Goal: Task Accomplishment & Management: Use online tool/utility

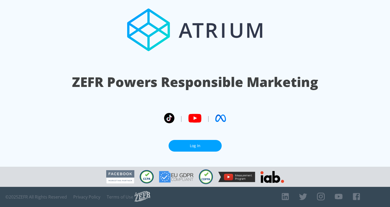
click at [213, 148] on link "Log In" at bounding box center [195, 146] width 53 height 12
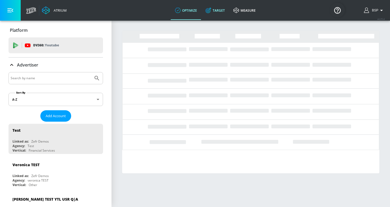
click at [216, 6] on link "Target" at bounding box center [215, 10] width 28 height 19
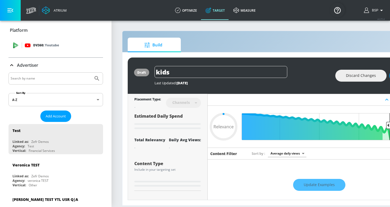
type input "0.59"
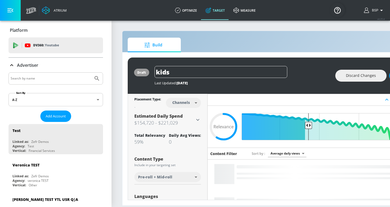
click at [55, 74] on div at bounding box center [55, 78] width 95 height 12
click at [55, 78] on input "Search by name" at bounding box center [51, 78] width 80 height 7
click at [58, 111] on button "Add Account" at bounding box center [55, 116] width 31 height 11
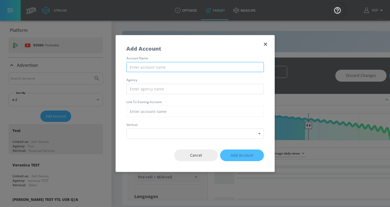
click at [139, 67] on input "text" at bounding box center [195, 67] width 138 height 10
paste input "LEGO_EMEA_AZ_Meta"
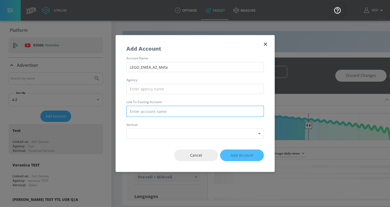
type input "LEGO_EMEA_AZ_Meta"
click at [172, 116] on input "text" at bounding box center [195, 111] width 138 height 11
paste input "LEGO_EMEA_AZ_Meta"
type input "LEGO_EMEA_AZ_Meta"
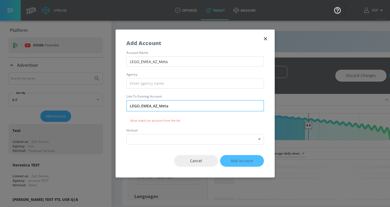
click at [178, 109] on input "LEGO_EMEA_AZ_Meta" at bounding box center [195, 105] width 138 height 11
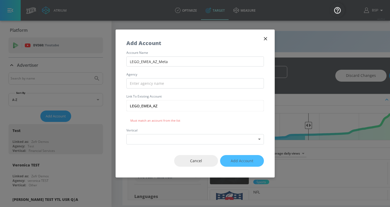
type input "LEGO_EMEA_AZ"
click at [263, 37] on icon "button" at bounding box center [266, 39] width 6 height 6
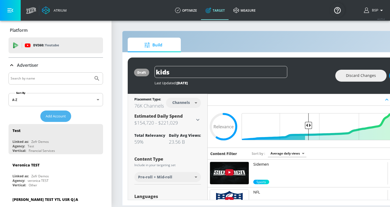
click at [60, 115] on span "Add Account" at bounding box center [56, 116] width 20 height 6
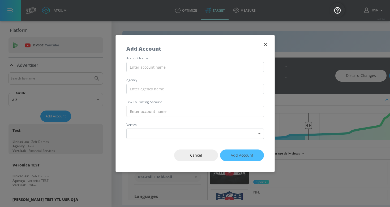
click at [267, 44] on icon "button" at bounding box center [266, 44] width 6 height 6
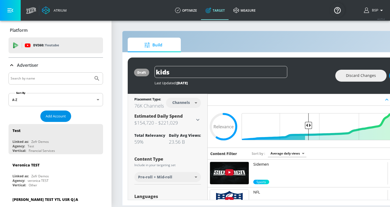
click at [58, 114] on span "Add Account" at bounding box center [56, 116] width 20 height 6
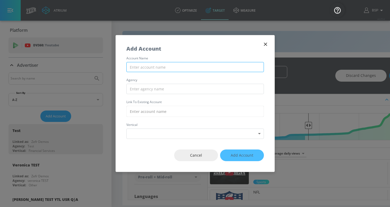
click at [224, 63] on input "text" at bounding box center [195, 67] width 138 height 10
paste input "LEGO_EMEA_AZ_Meta"
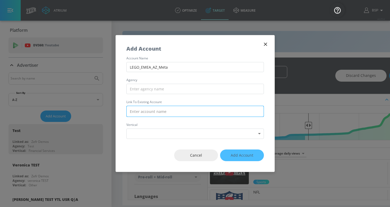
type input "LEGO_EMEA_AZ_Meta"
click at [173, 113] on input "text" at bounding box center [195, 111] width 138 height 11
paste input "LEGO_EMEA_AZ_Meta"
type input "LEGO_EMEA_AZ_Meta"
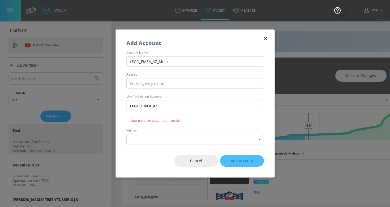
type input "LEGO_EMEA_AZ"
click at [266, 37] on icon "button" at bounding box center [266, 39] width 6 height 6
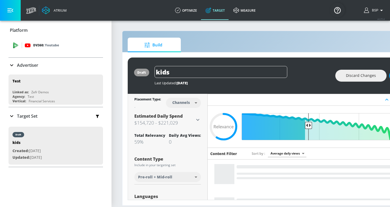
click at [62, 50] on div "DV360: Youtube" at bounding box center [55, 45] width 95 height 16
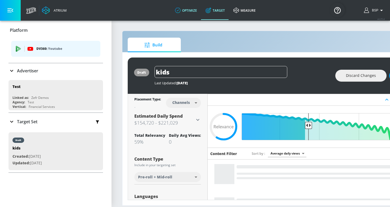
click at [182, 8] on link "optimize" at bounding box center [186, 10] width 31 height 19
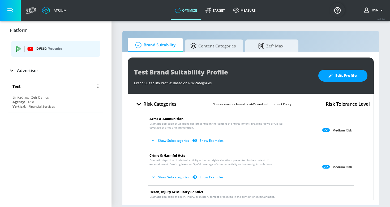
click at [63, 91] on div "Test" at bounding box center [56, 86] width 89 height 13
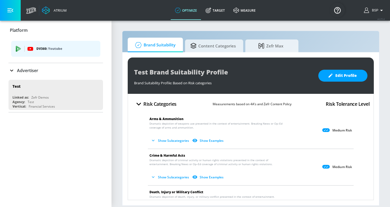
click at [13, 70] on icon at bounding box center [11, 70] width 6 height 6
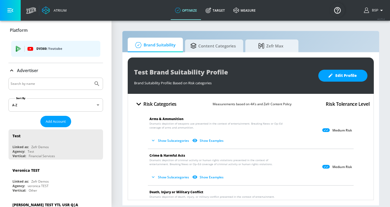
click at [47, 53] on div "DV360: Youtube" at bounding box center [55, 49] width 89 height 16
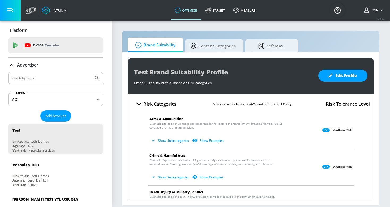
click at [55, 117] on span "Add Account" at bounding box center [56, 116] width 20 height 6
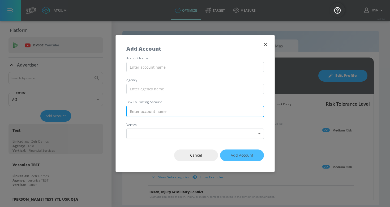
click at [170, 113] on input "text" at bounding box center [195, 111] width 138 height 11
paste input "LEGO_EMEA_AZ_Meta"
type input "LEGO_EMEA_AZ_Meta"
type input "L"
type input "EE"
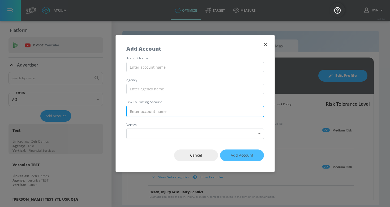
type input "M"
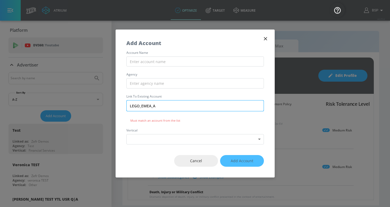
type input "LEGO_EMEA_AZ"
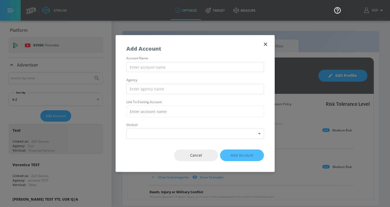
click at [268, 48] on div "Add Account" at bounding box center [195, 46] width 159 height 22
click at [267, 46] on icon "button" at bounding box center [266, 44] width 6 height 6
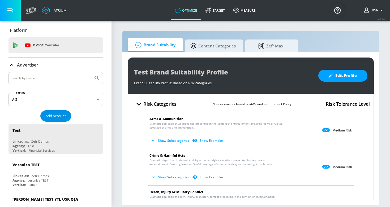
click at [51, 116] on span "Add Account" at bounding box center [56, 116] width 20 height 6
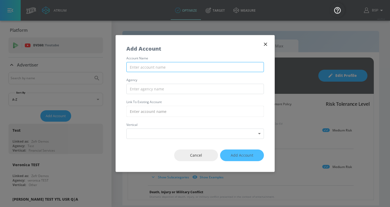
click at [156, 71] on input "text" at bounding box center [195, 67] width 138 height 10
paste input "https://www.dolcegabbana.com/en-gb/casa/table/tea-and-coffee/accessories/moka-e…"
type input "https://www.dolcegabbana.com/en-gb/casa/table/tea-and-coffee/accessories/moka-e…"
click at [156, 71] on input "https://www.dolcegabbana.com/en-gb/casa/table/tea-and-coffee/accessories/moka-e…" at bounding box center [195, 67] width 138 height 10
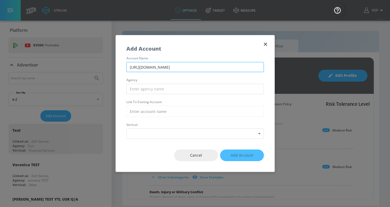
click at [156, 71] on input "https://www.dolcegabbana.com/en-gb/casa/table/tea-and-coffee/accessories/moka-e…" at bounding box center [195, 67] width 138 height 10
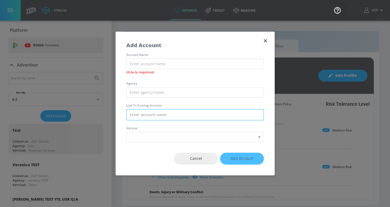
click at [156, 115] on input "text" at bounding box center [195, 114] width 138 height 11
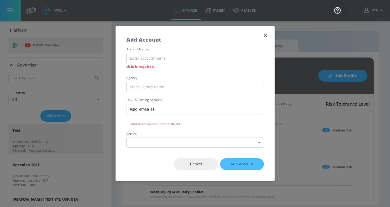
type input "lego_emea_az"
click at [267, 36] on icon "button" at bounding box center [266, 35] width 6 height 6
